Goal: Use online tool/utility: Utilize a website feature to perform a specific function

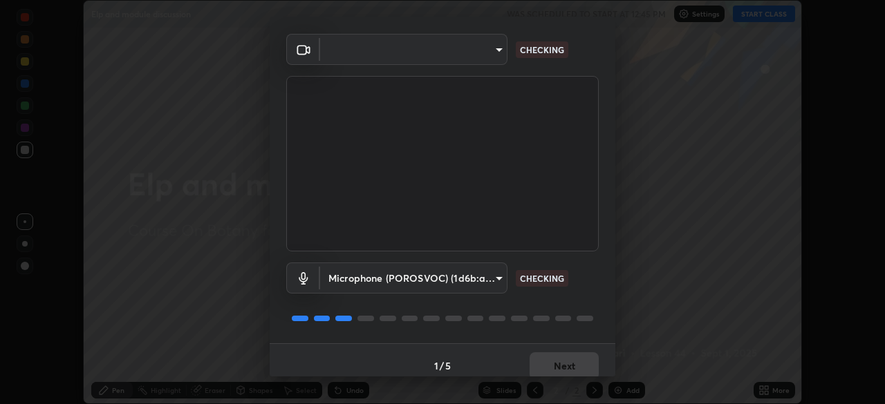
scroll to position [49, 0]
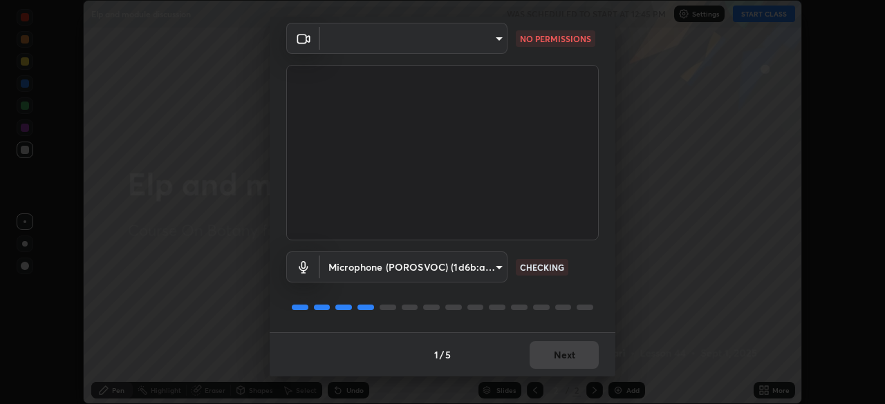
click at [485, 267] on body "Erase all Elp and module discussion WAS SCHEDULED TO START AT 12:45 PM Settings…" at bounding box center [442, 202] width 885 height 404
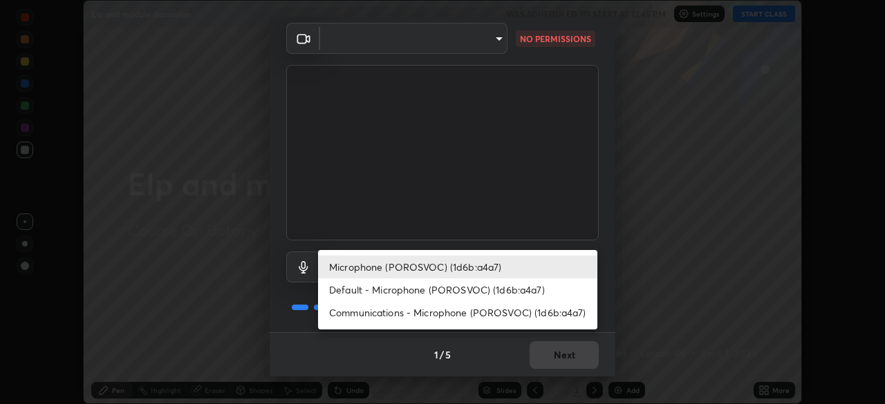
click at [431, 292] on li "Default - Microphone (POROSVOC) (1d6b:a4a7)" at bounding box center [457, 290] width 279 height 23
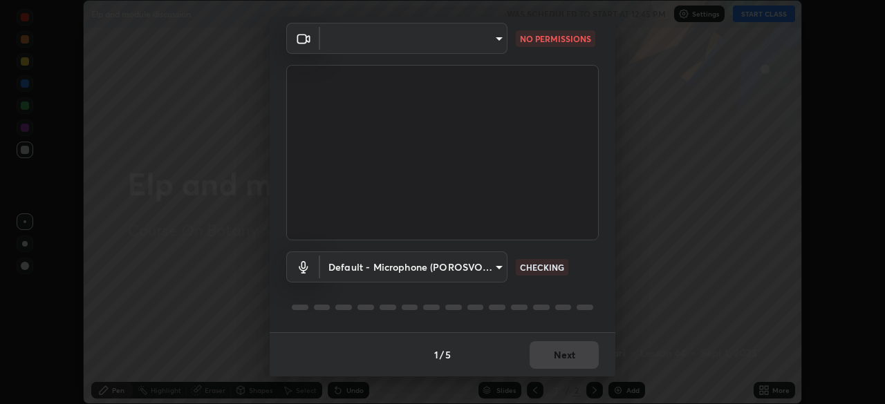
click at [422, 314] on div at bounding box center [442, 307] width 312 height 17
click at [489, 270] on body "Erase all Elp and module discussion WAS SCHEDULED TO START AT 12:45 PM Settings…" at bounding box center [442, 202] width 885 height 404
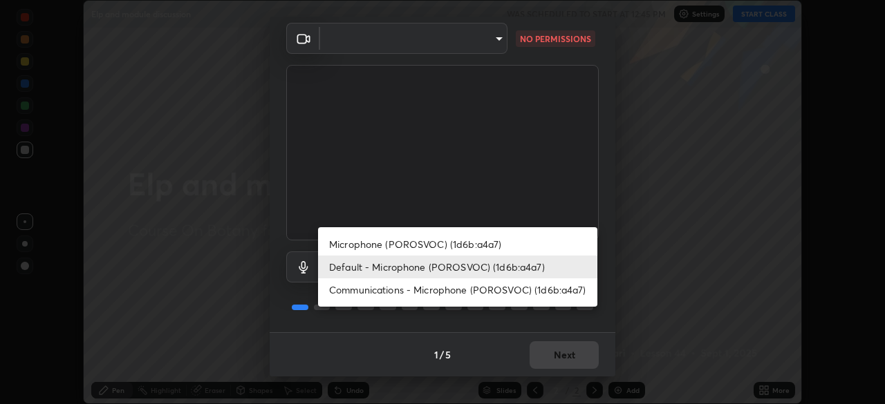
click at [436, 294] on li "Communications - Microphone (POROSVOC) (1d6b:a4a7)" at bounding box center [457, 290] width 279 height 23
type input "communications"
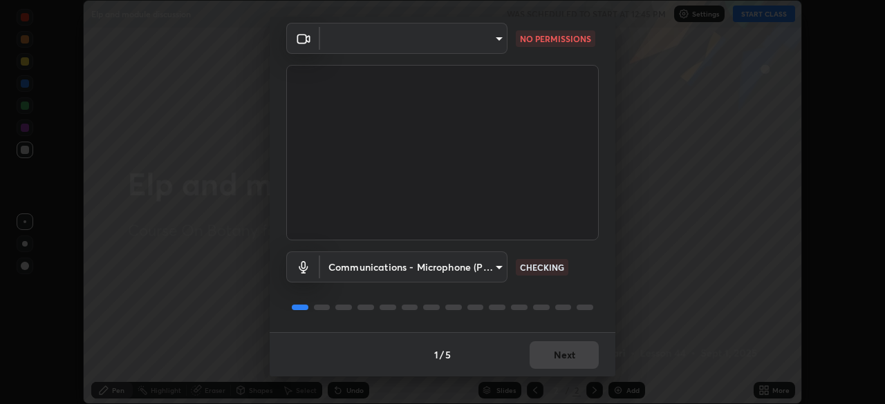
click at [557, 356] on div "1 / 5 Next" at bounding box center [443, 355] width 346 height 44
click at [485, 35] on body "Erase all Elp and module discussion WAS SCHEDULED TO START AT 12:45 PM Settings…" at bounding box center [442, 202] width 885 height 404
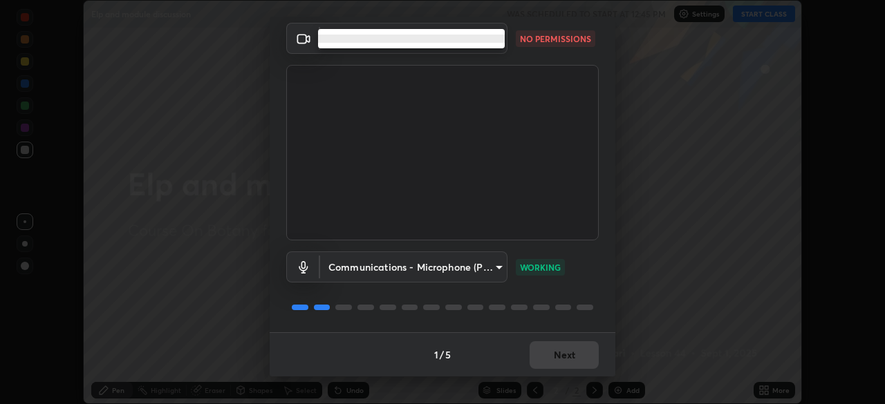
click at [481, 48] on div at bounding box center [442, 202] width 885 height 404
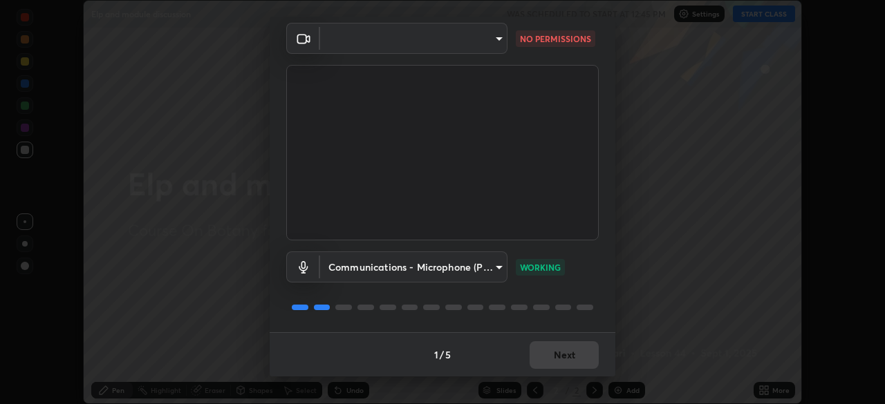
click at [492, 40] on body "Erase all Elp and module discussion WAS SCHEDULED TO START AT 12:45 PM Settings…" at bounding box center [442, 202] width 885 height 404
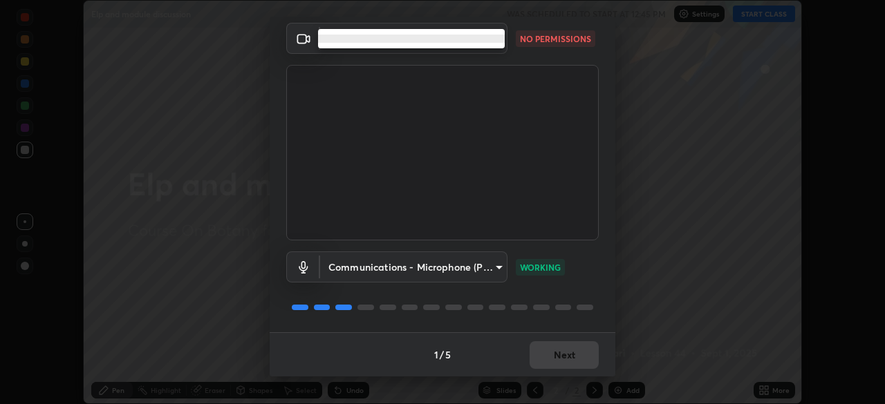
click at [492, 39] on li at bounding box center [411, 39] width 187 height 8
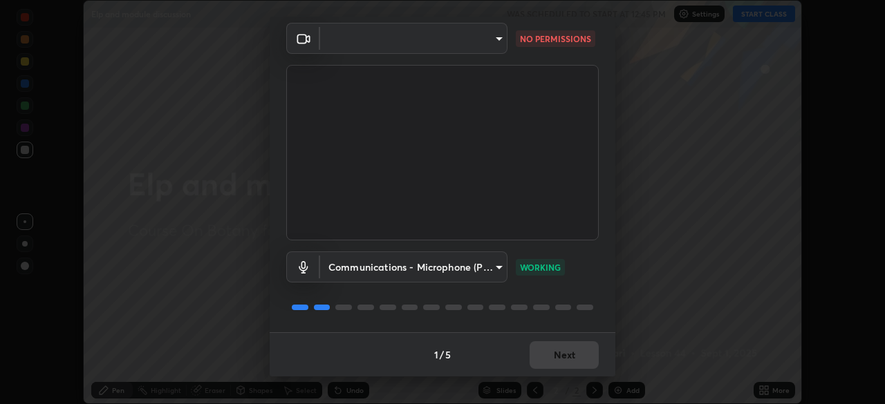
click at [489, 38] on div at bounding box center [442, 202] width 885 height 404
click at [487, 36] on body "Erase all Elp and module discussion WAS SCHEDULED TO START AT 12:45 PM Settings…" at bounding box center [442, 202] width 885 height 404
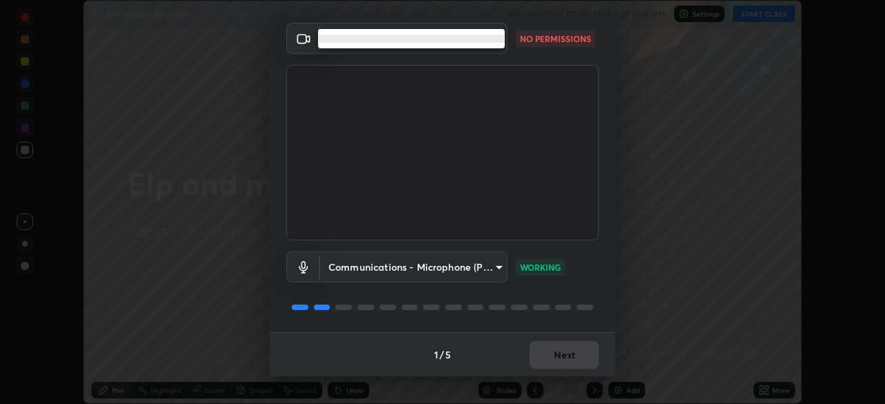
click at [487, 36] on li at bounding box center [411, 39] width 187 height 8
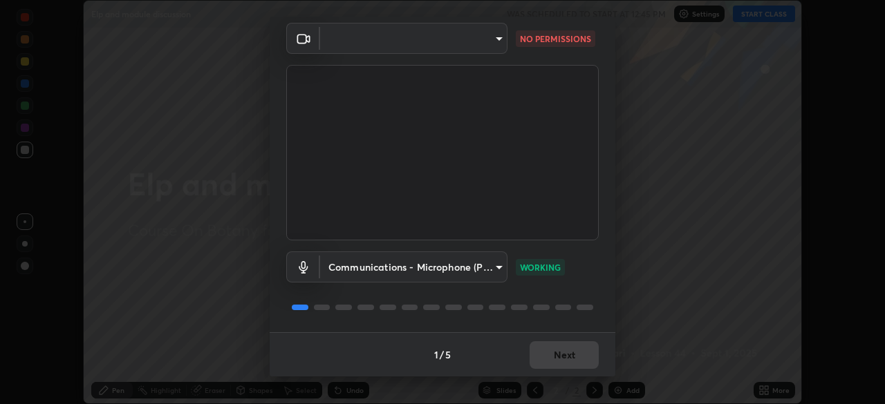
click at [495, 41] on body "Erase all Elp and module discussion WAS SCHEDULED TO START AT 12:45 PM Settings…" at bounding box center [442, 202] width 885 height 404
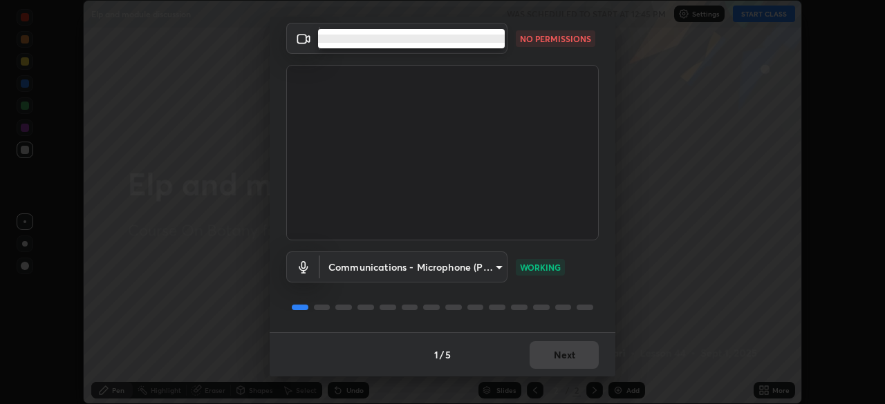
click at [477, 38] on li at bounding box center [411, 39] width 187 height 8
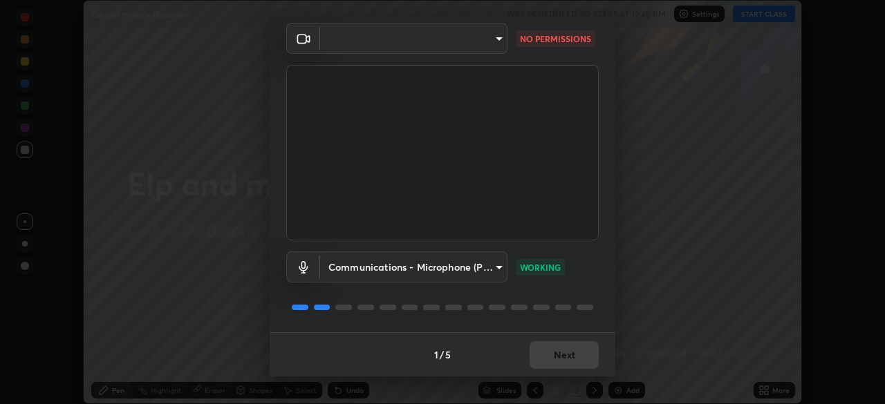
click at [492, 41] on body "Erase all Elp and module discussion WAS SCHEDULED TO START AT 12:45 PM Settings…" at bounding box center [442, 202] width 885 height 404
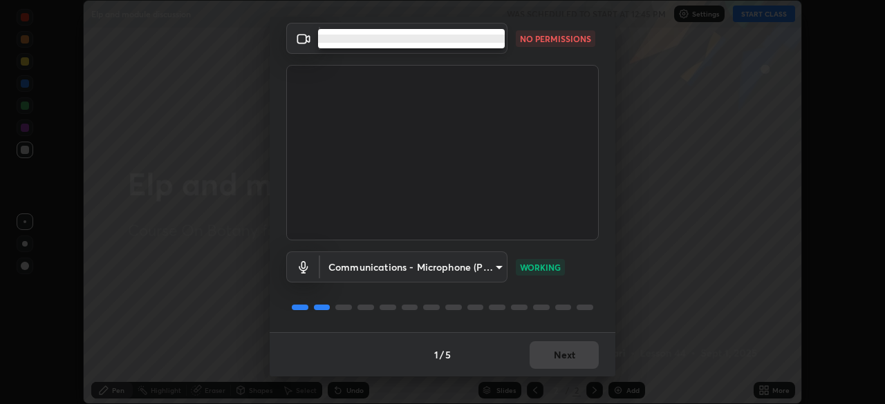
click at [465, 59] on div at bounding box center [442, 202] width 885 height 404
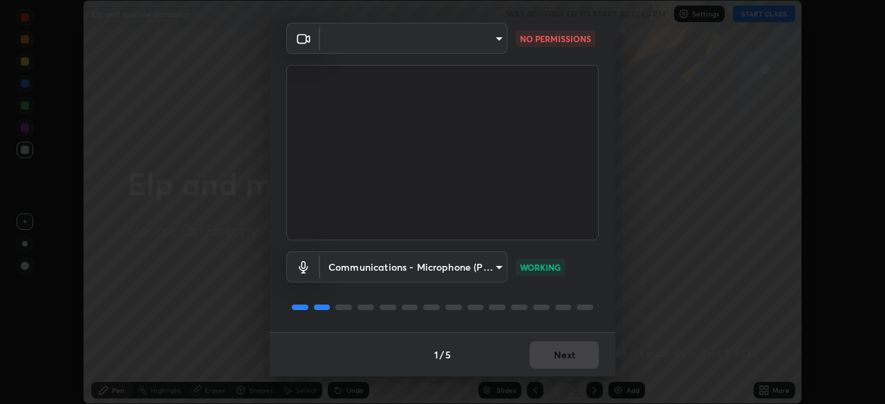
click at [494, 41] on body "Erase all Elp and module discussion WAS SCHEDULED TO START AT 12:45 PM Settings…" at bounding box center [442, 202] width 885 height 404
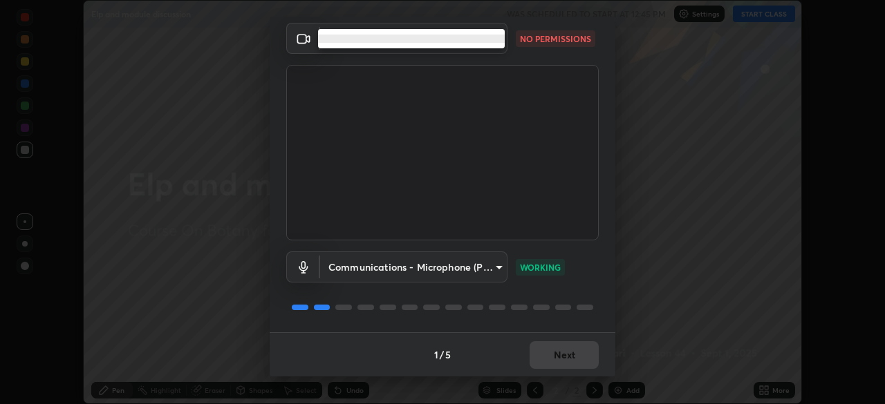
click at [409, 33] on ul at bounding box center [411, 38] width 187 height 19
click at [455, 36] on li at bounding box center [411, 39] width 187 height 8
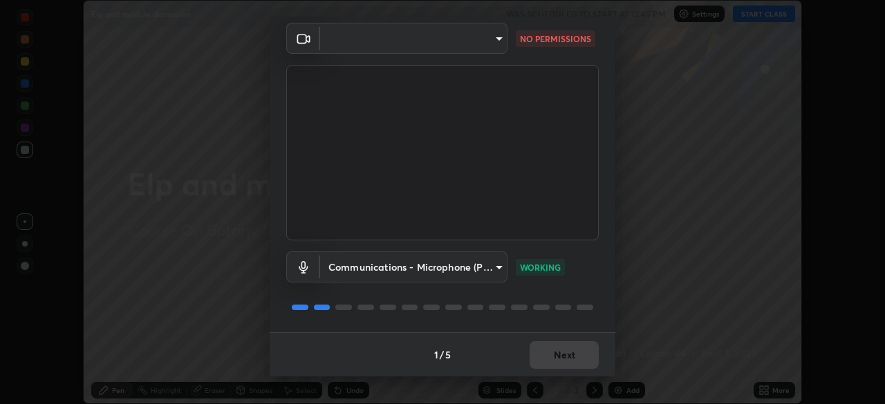
click at [496, 41] on body "Erase all Elp and module discussion WAS SCHEDULED TO START AT 12:45 PM Settings…" at bounding box center [442, 202] width 885 height 404
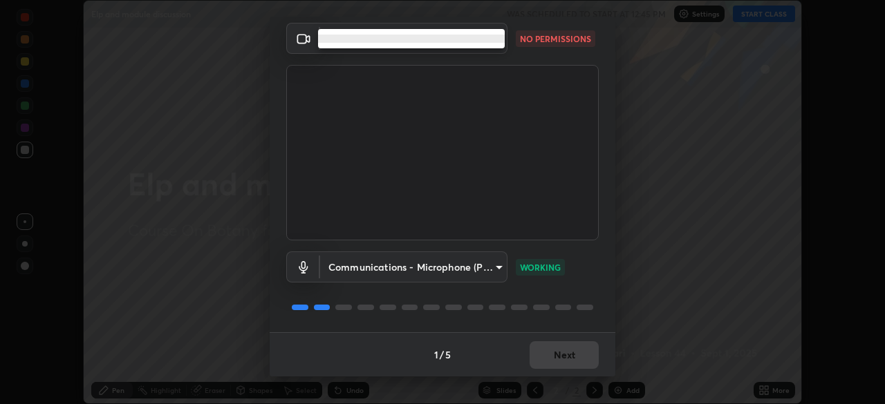
click at [480, 34] on ul at bounding box center [411, 38] width 187 height 19
click at [523, 41] on div at bounding box center [442, 202] width 885 height 404
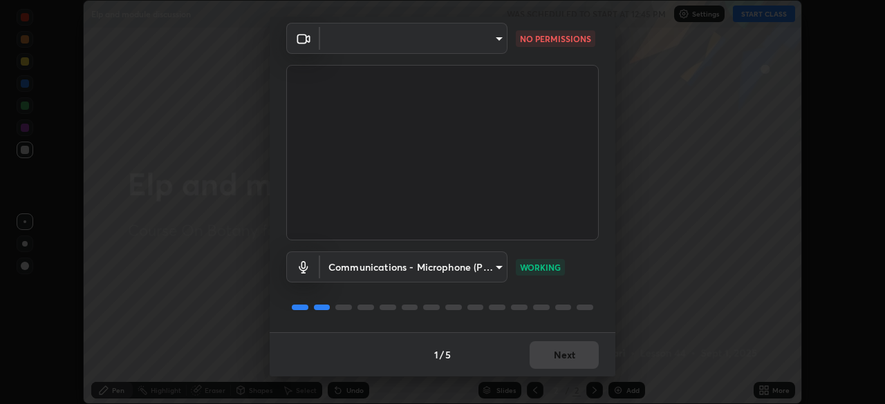
click at [562, 368] on div "1 / 5 Next" at bounding box center [443, 355] width 346 height 44
click at [468, 46] on body "Erase all Elp and module discussion WAS SCHEDULED TO START AT 12:45 PM Settings…" at bounding box center [442, 202] width 885 height 404
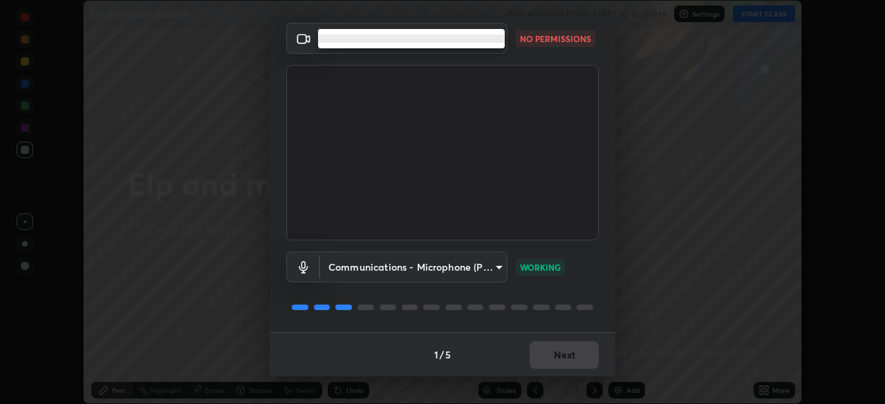
click at [485, 44] on ul at bounding box center [411, 38] width 187 height 19
click at [487, 41] on li at bounding box center [411, 39] width 187 height 8
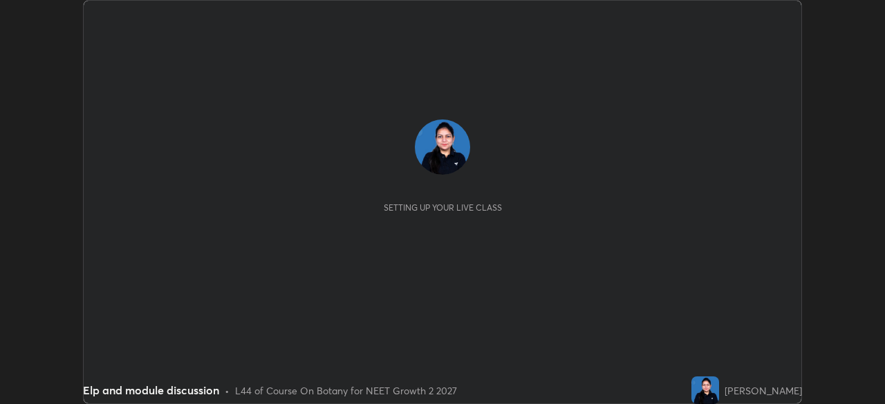
scroll to position [404, 884]
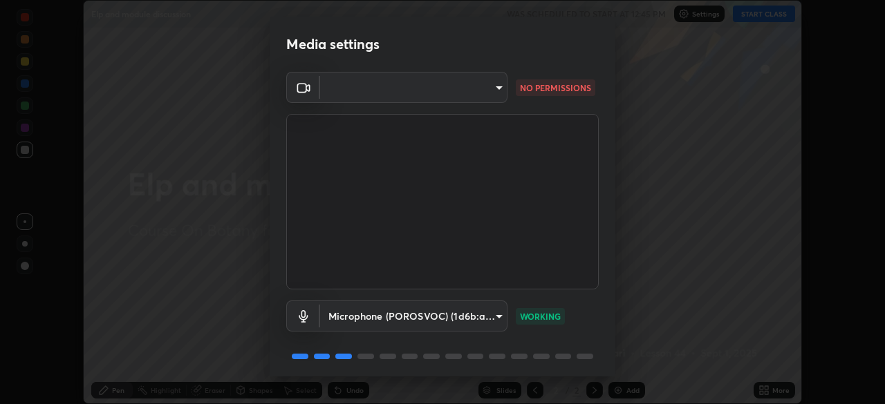
click at [491, 100] on body "Erase all Elp and module discussion WAS SCHEDULED TO START AT 12:45 PM Settings…" at bounding box center [442, 202] width 885 height 404
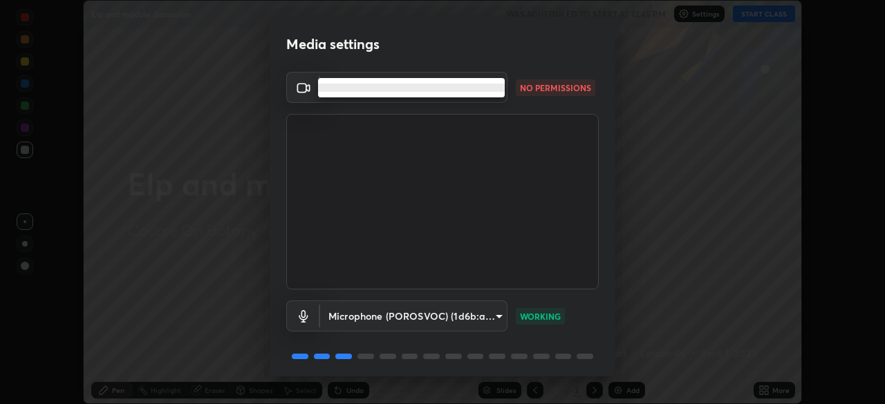
click at [450, 95] on ul at bounding box center [411, 87] width 187 height 19
click at [447, 97] on div at bounding box center [442, 202] width 885 height 404
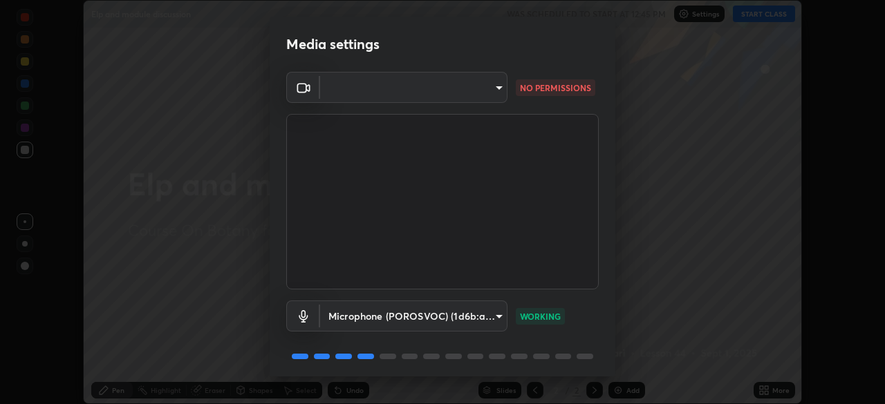
click at [456, 89] on li at bounding box center [388, 88] width 140 height 5
click at [463, 93] on body "Erase all Elp and module discussion WAS SCHEDULED TO START AT 12:45 PM Settings…" at bounding box center [442, 202] width 885 height 404
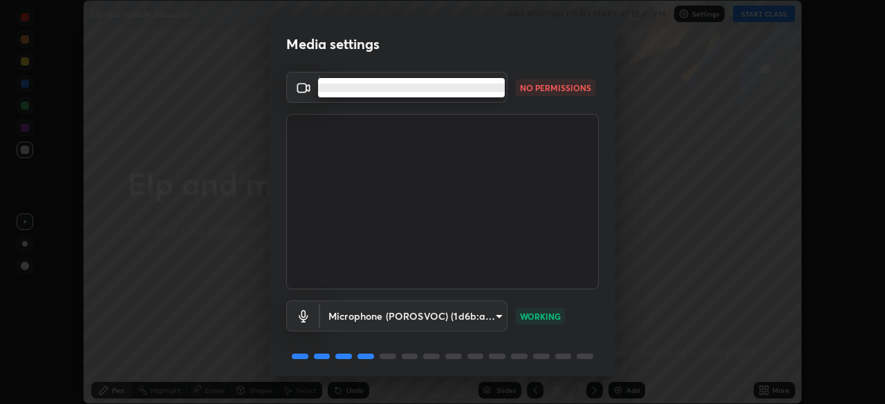
click at [480, 93] on ul at bounding box center [411, 87] width 187 height 19
click at [486, 92] on ul at bounding box center [411, 87] width 187 height 19
click at [489, 90] on li at bounding box center [411, 88] width 187 height 8
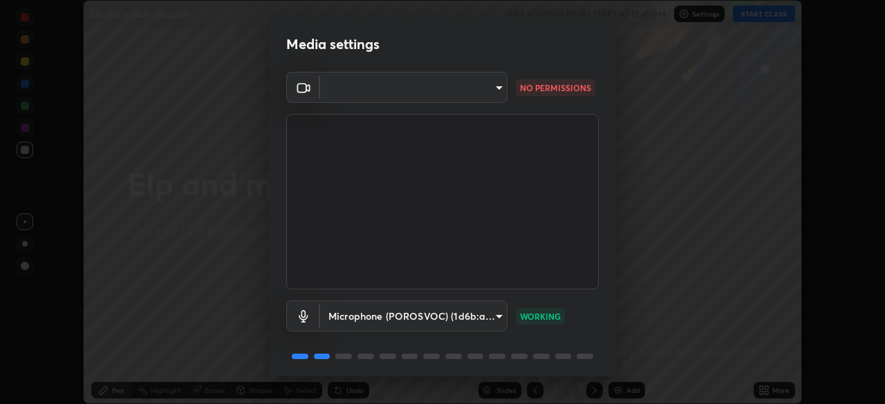
click at [489, 90] on div at bounding box center [442, 202] width 885 height 404
click at [489, 96] on body "Erase all Elp and module discussion WAS SCHEDULED TO START AT 12:45 PM Settings…" at bounding box center [442, 202] width 885 height 404
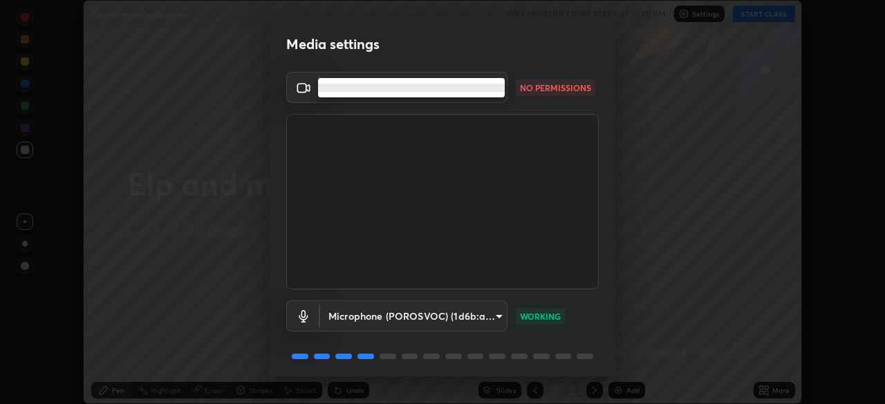
click at [487, 95] on ul at bounding box center [411, 87] width 187 height 19
click at [487, 93] on ul at bounding box center [411, 87] width 187 height 19
click at [492, 93] on ul at bounding box center [411, 87] width 187 height 19
click at [494, 90] on li at bounding box center [411, 88] width 187 height 8
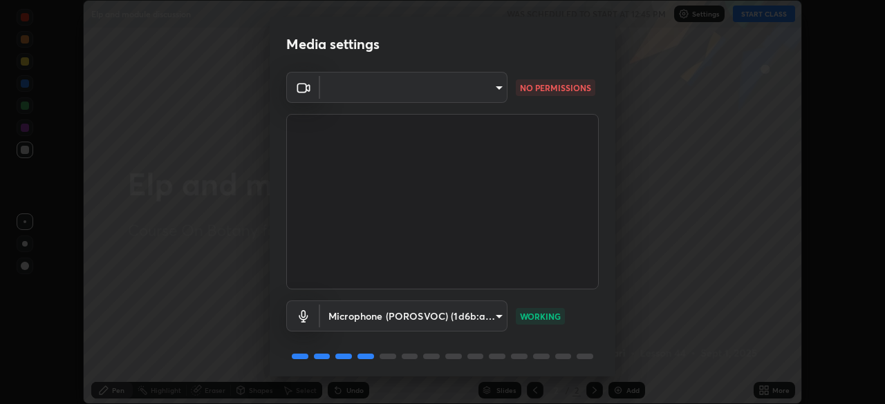
click at [494, 90] on body "Erase all Elp and module discussion WAS SCHEDULED TO START AT 12:45 PM Settings…" at bounding box center [442, 202] width 885 height 404
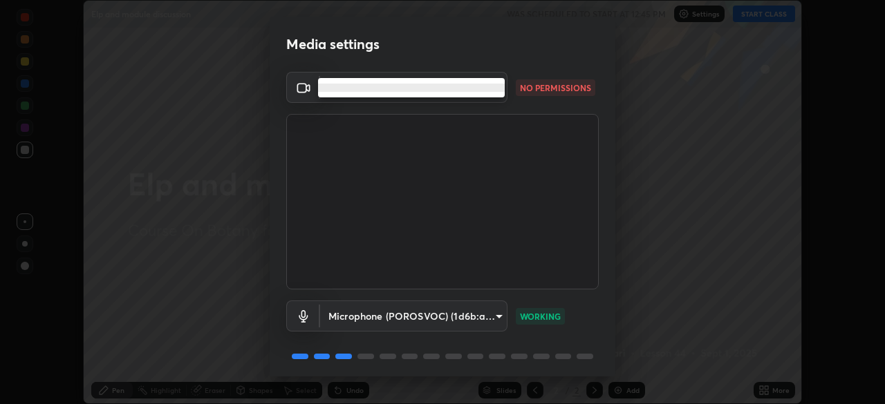
click at [492, 88] on li at bounding box center [411, 88] width 187 height 8
click at [494, 93] on div at bounding box center [442, 202] width 885 height 404
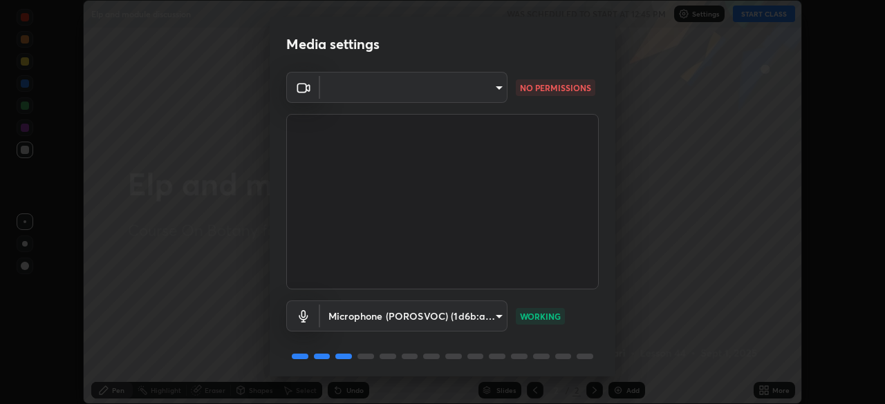
click at [491, 92] on body "Erase all Elp and module discussion WAS SCHEDULED TO START AT 12:45 PM Settings…" at bounding box center [442, 202] width 885 height 404
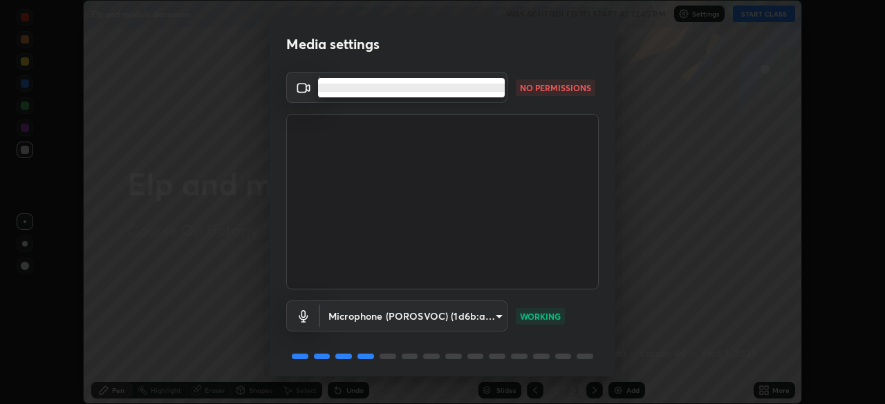
click at [479, 89] on li at bounding box center [411, 88] width 187 height 8
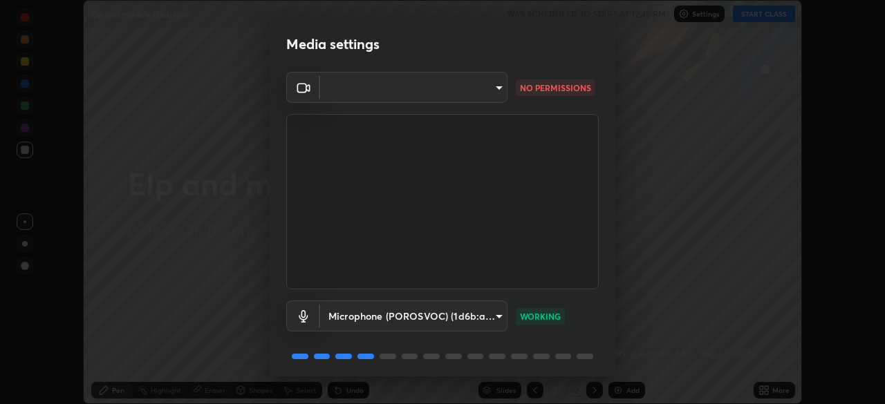
click at [476, 101] on body "Erase all Elp and module discussion WAS SCHEDULED TO START AT 12:45 PM Settings…" at bounding box center [442, 202] width 885 height 404
